Goal: Information Seeking & Learning: Learn about a topic

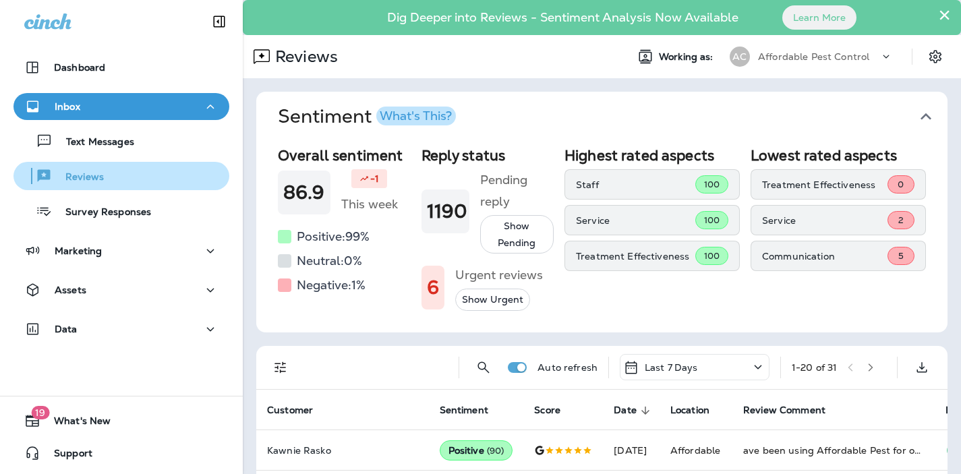
click at [83, 175] on p "Reviews" at bounding box center [78, 177] width 52 height 13
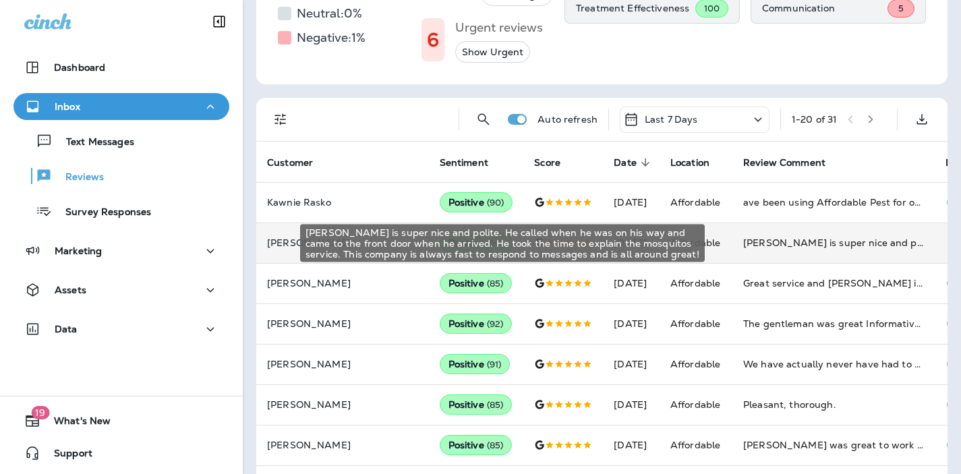
scroll to position [248, 0]
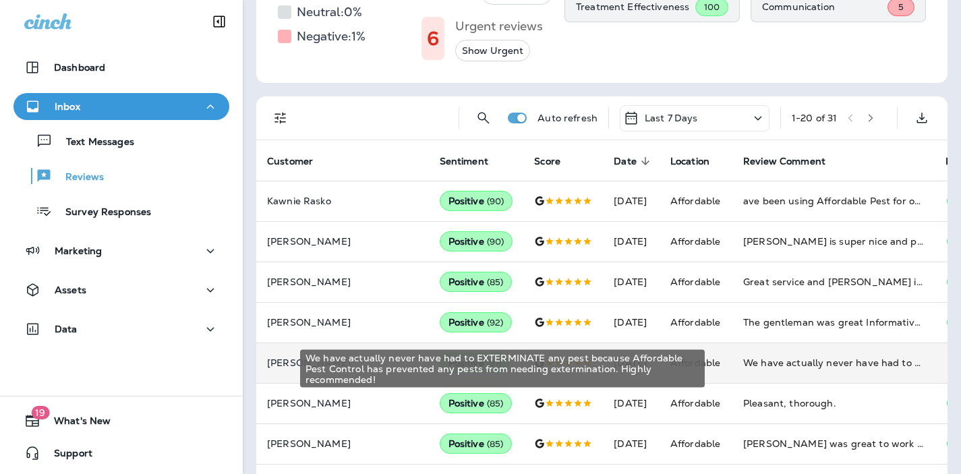
click at [743, 363] on div "We have actually never have had to EXTERMINATE any pest because Affordable Pest…" at bounding box center [833, 362] width 181 height 13
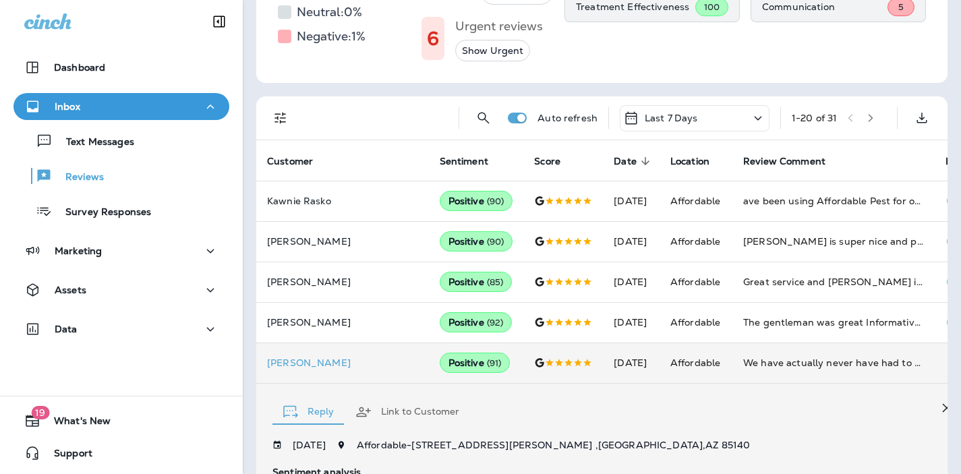
scroll to position [568, 0]
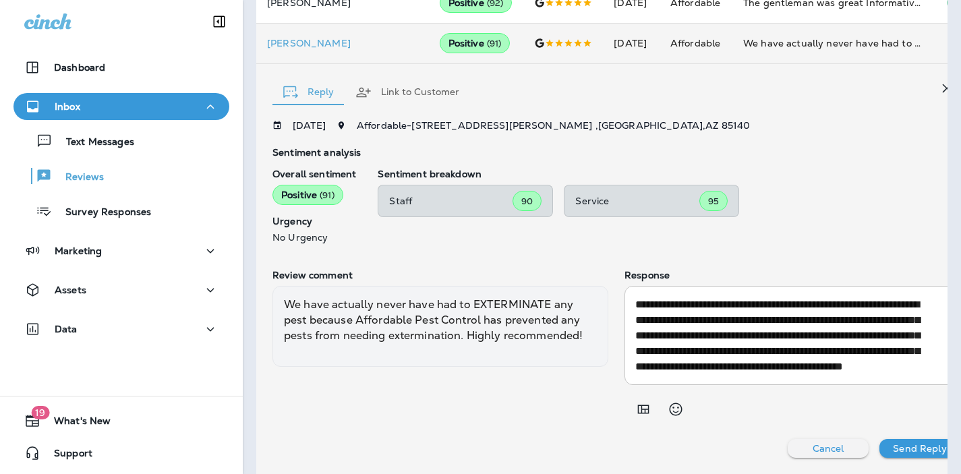
click at [432, 430] on div "**********" at bounding box center [616, 289] width 688 height 338
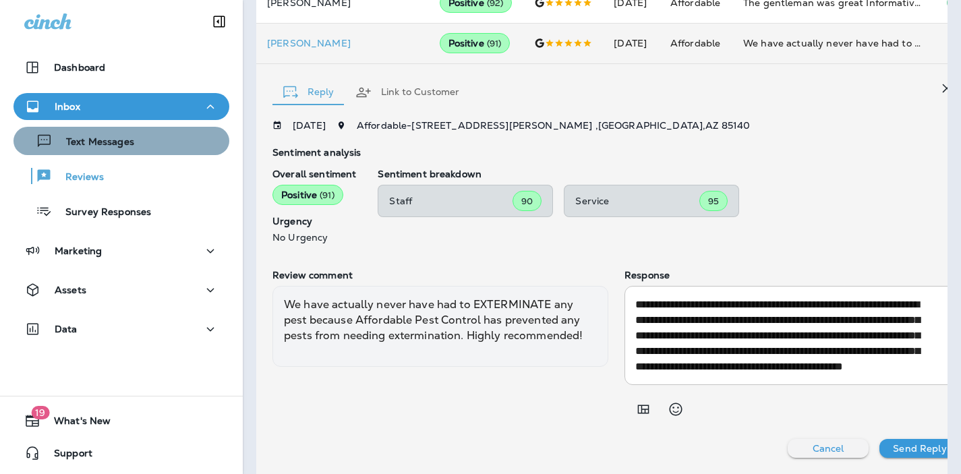
click at [92, 140] on p "Text Messages" at bounding box center [94, 142] width 82 height 13
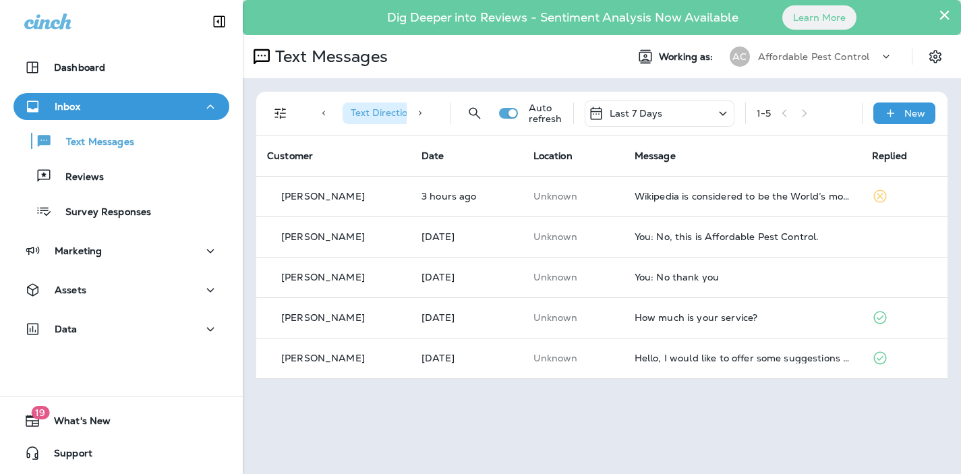
click at [448, 405] on div "× Dig Deeper into Reviews - Sentiment Analysis Now Available Learn More Text Me…" at bounding box center [602, 237] width 718 height 474
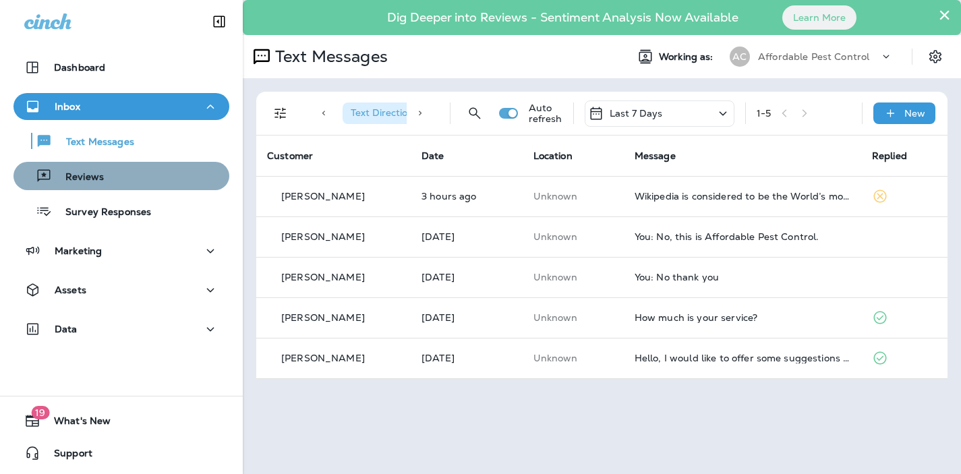
click at [88, 182] on p "Reviews" at bounding box center [78, 177] width 52 height 13
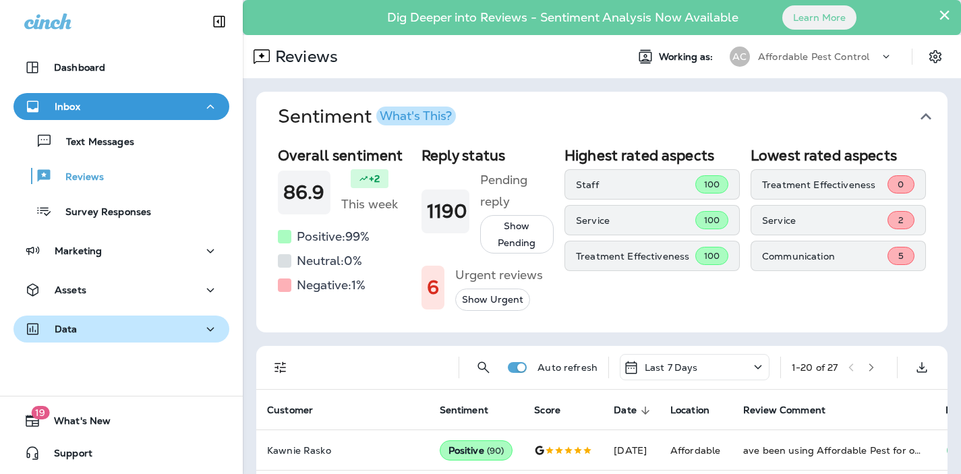
click at [94, 325] on div "Data" at bounding box center [121, 329] width 194 height 17
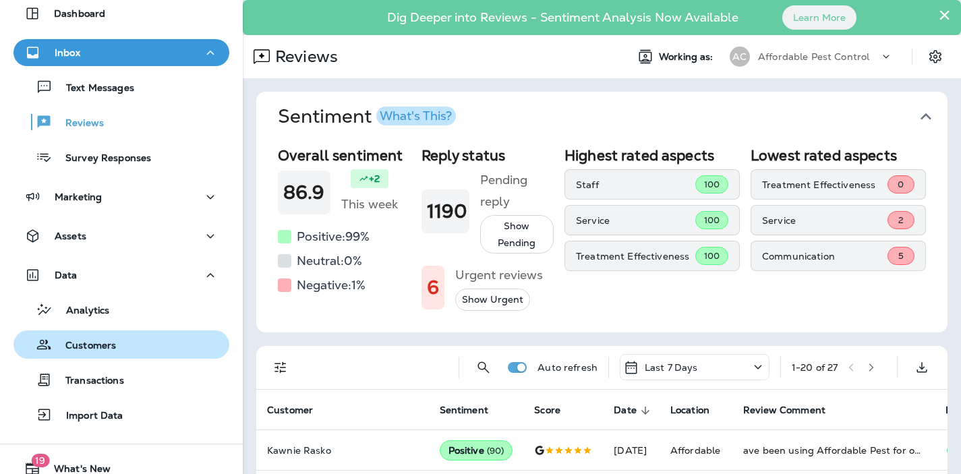
scroll to position [56, 0]
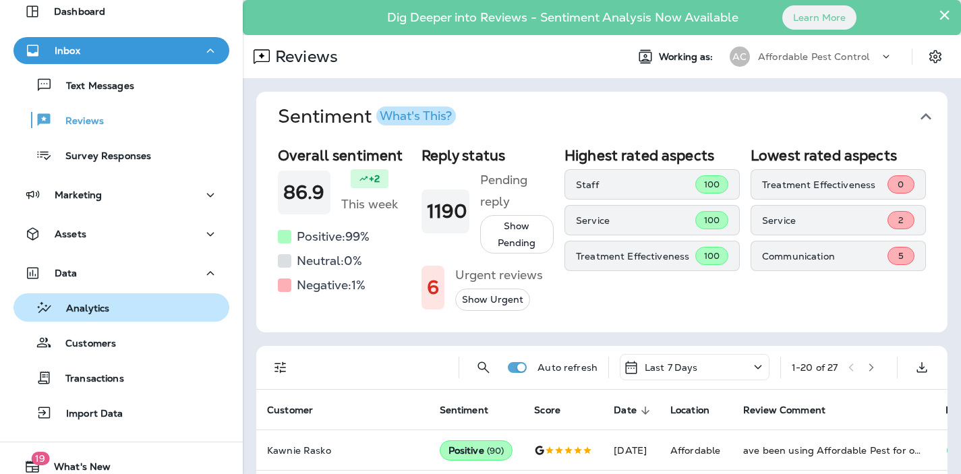
click at [96, 309] on p "Analytics" at bounding box center [81, 309] width 57 height 13
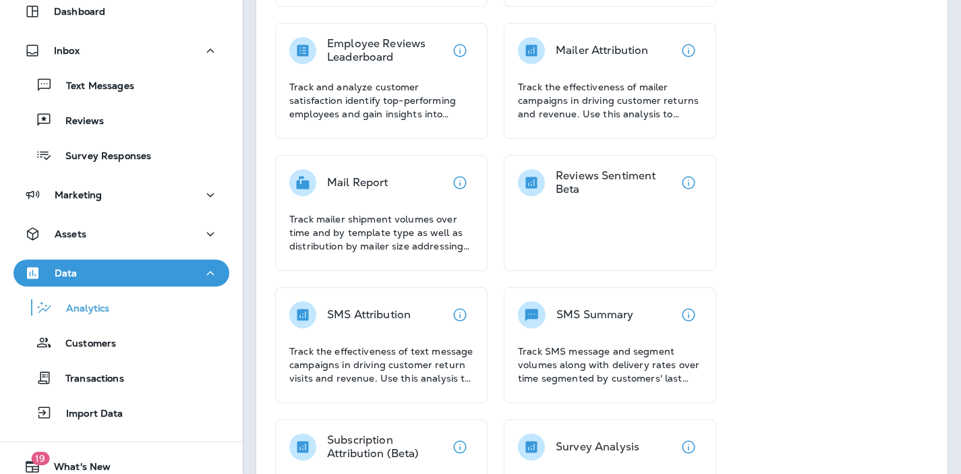
scroll to position [379, 0]
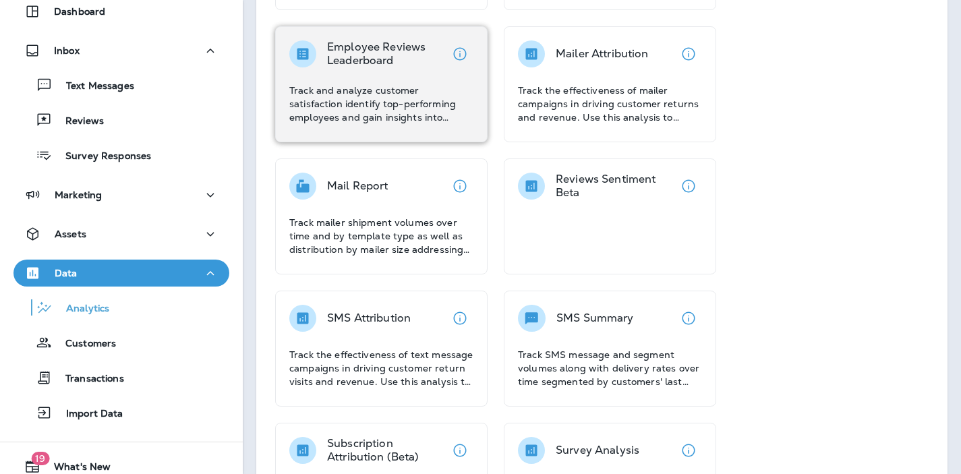
click at [371, 107] on p "Track and analyze customer satisfaction identify top-performing employees and g…" at bounding box center [381, 104] width 184 height 40
